Goal: Task Accomplishment & Management: Complete application form

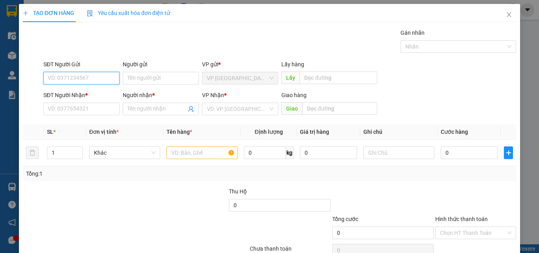
click at [99, 78] on input "SĐT Người Gửi" at bounding box center [81, 78] width 76 height 13
type input "0353243018"
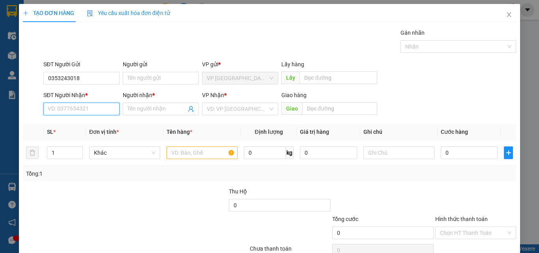
click at [51, 111] on input "SĐT Người Nhận *" at bounding box center [81, 109] width 76 height 13
type input "0326024744"
click at [130, 107] on input "Người nhận *" at bounding box center [157, 109] width 59 height 9
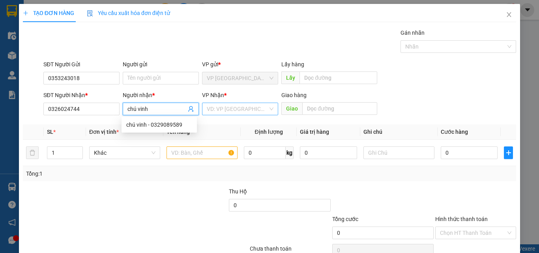
type input "chú vinh"
click at [243, 108] on input "search" at bounding box center [237, 109] width 61 height 12
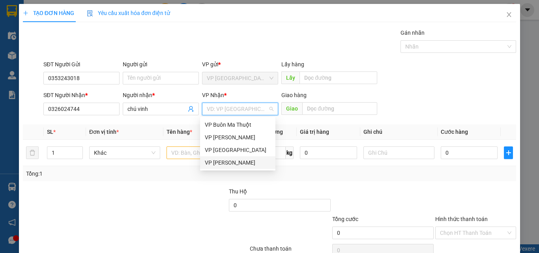
click at [242, 164] on div "VP [PERSON_NAME]" at bounding box center [238, 162] width 66 height 9
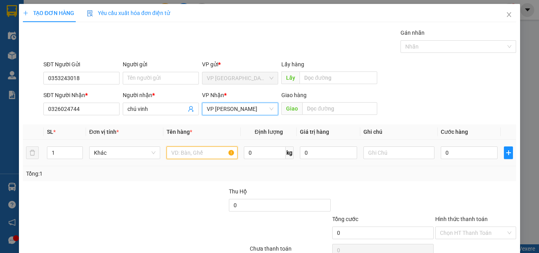
click at [189, 152] on input "text" at bounding box center [202, 153] width 71 height 13
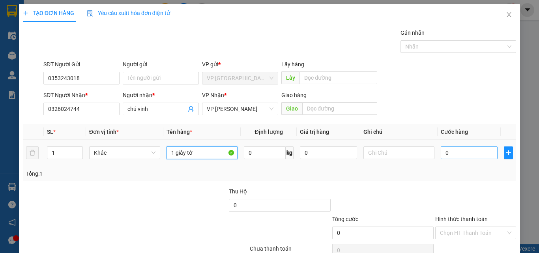
type input "1 giấy tờ"
click at [467, 151] on input "0" at bounding box center [469, 153] width 57 height 13
type input "2"
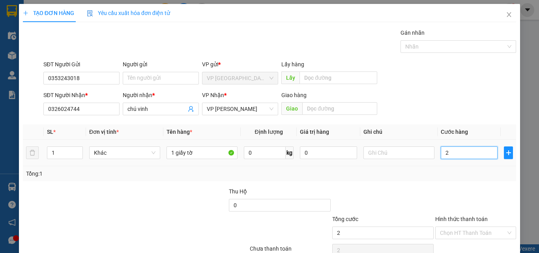
type input "20"
type input "200"
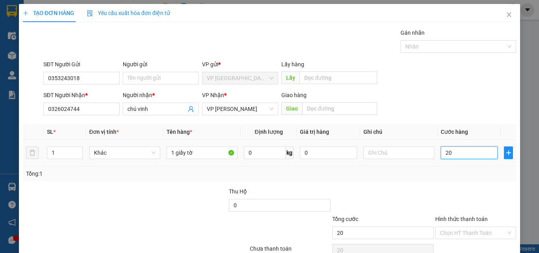
type input "200"
type input "2.000"
type input "20.000"
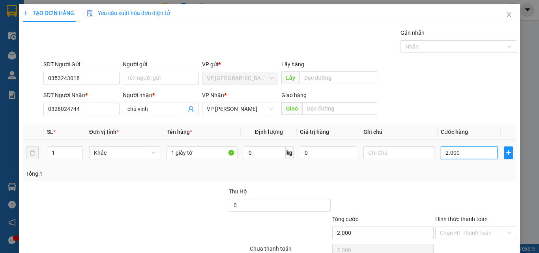
type input "20.000"
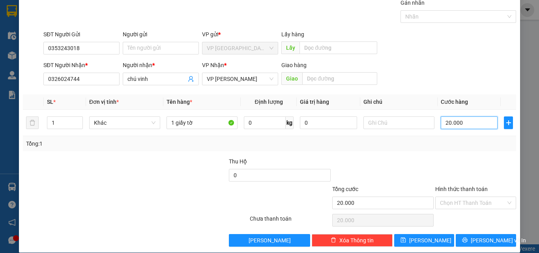
scroll to position [39, 0]
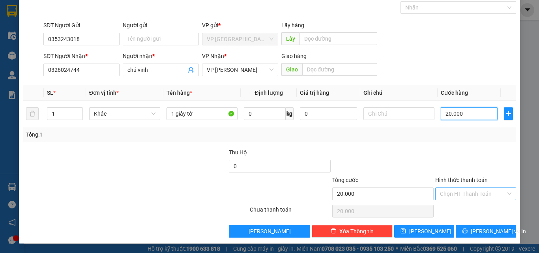
type input "20.000"
click at [496, 194] on input "Hình thức thanh toán" at bounding box center [473, 194] width 66 height 12
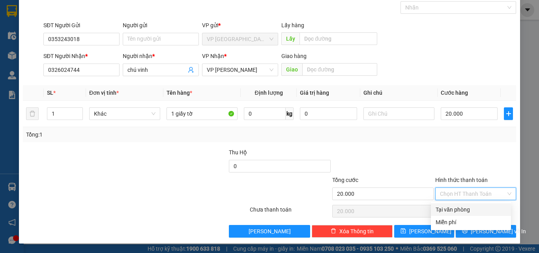
click at [485, 211] on div "Tại văn phòng" at bounding box center [471, 209] width 71 height 9
type input "0"
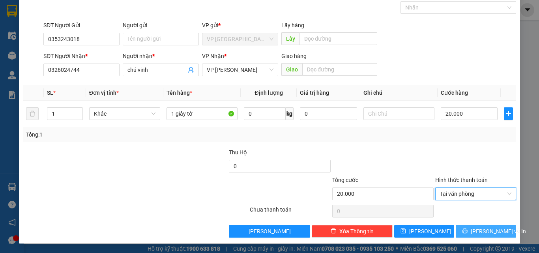
click at [482, 231] on span "[PERSON_NAME] và In" at bounding box center [498, 231] width 55 height 9
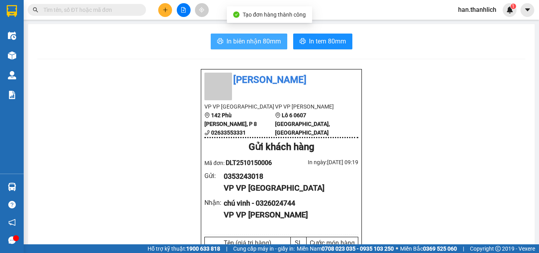
click at [232, 36] on span "In biên nhận 80mm" at bounding box center [254, 41] width 54 height 10
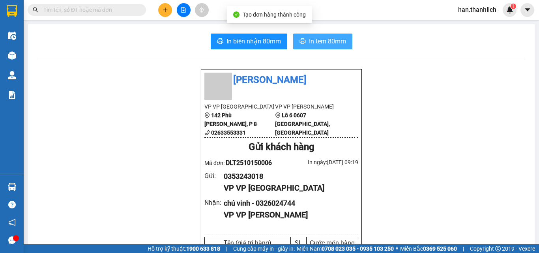
click at [335, 41] on span "In tem 80mm" at bounding box center [327, 41] width 37 height 10
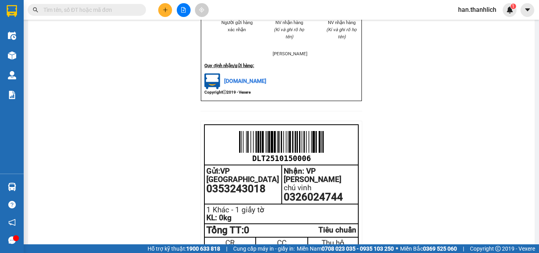
scroll to position [277, 0]
